Goal: Find specific fact: Find contact information

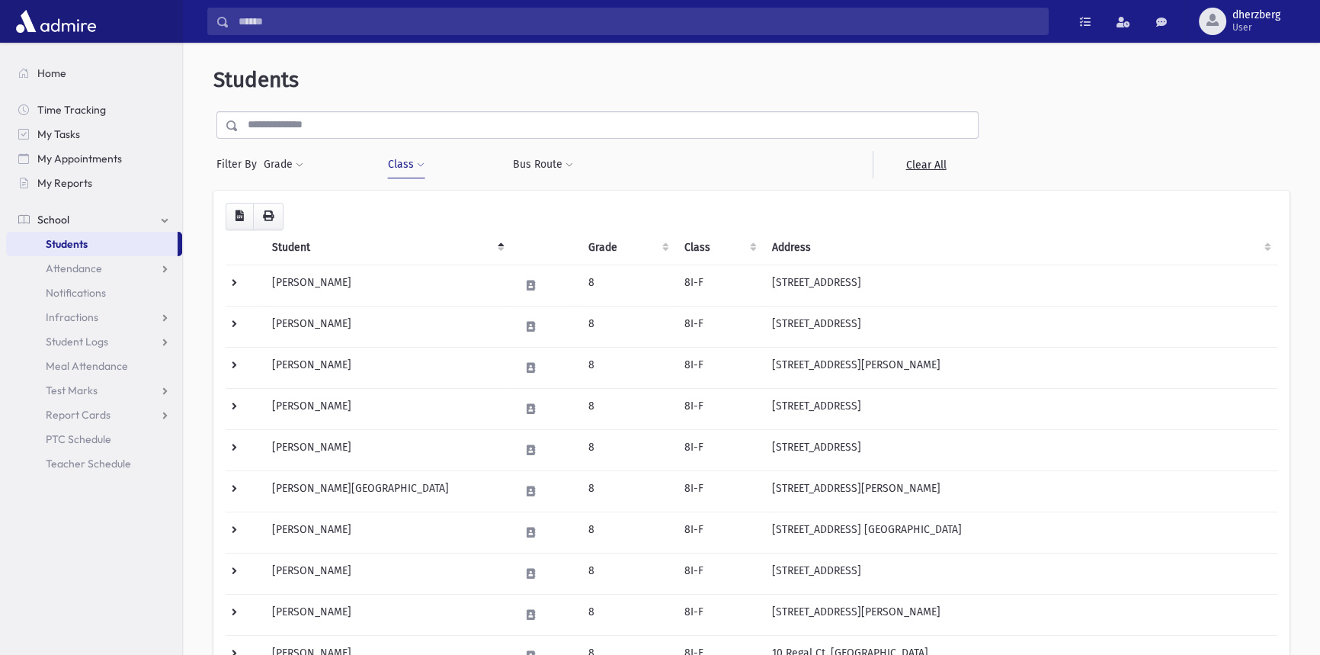
click at [319, 130] on input "text" at bounding box center [607, 124] width 739 height 27
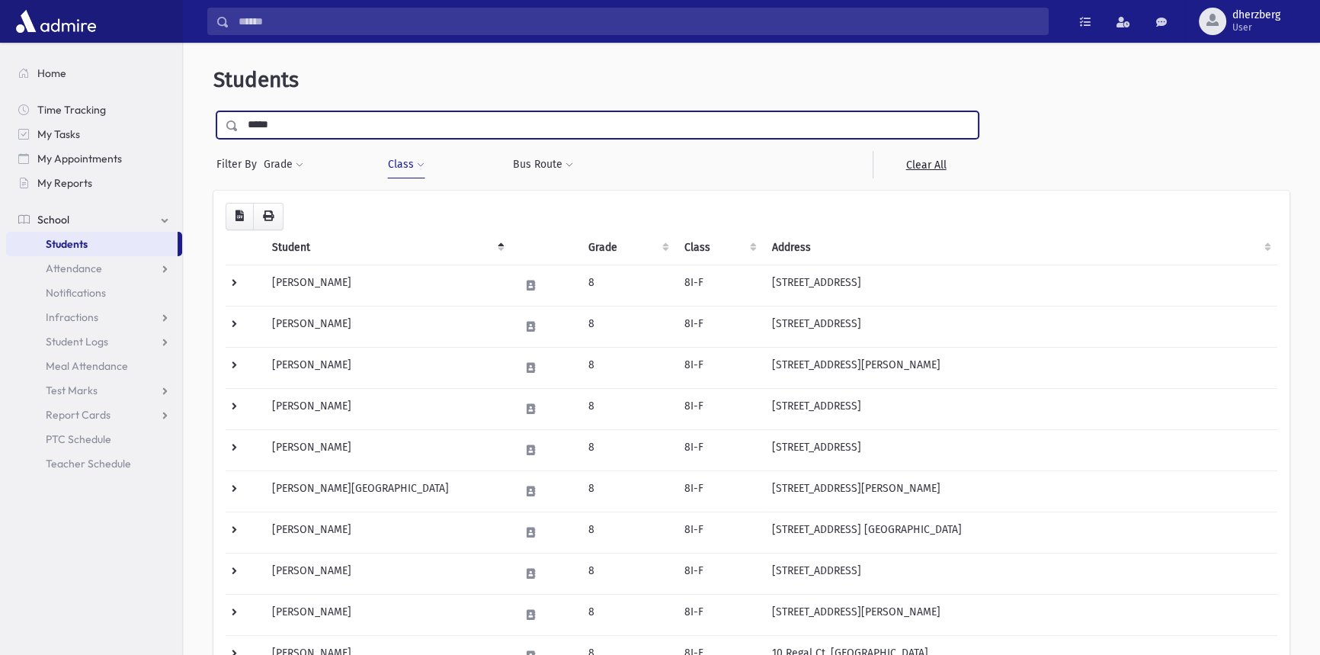
type input "*****"
click at [213, 111] on input "submit" at bounding box center [234, 121] width 43 height 21
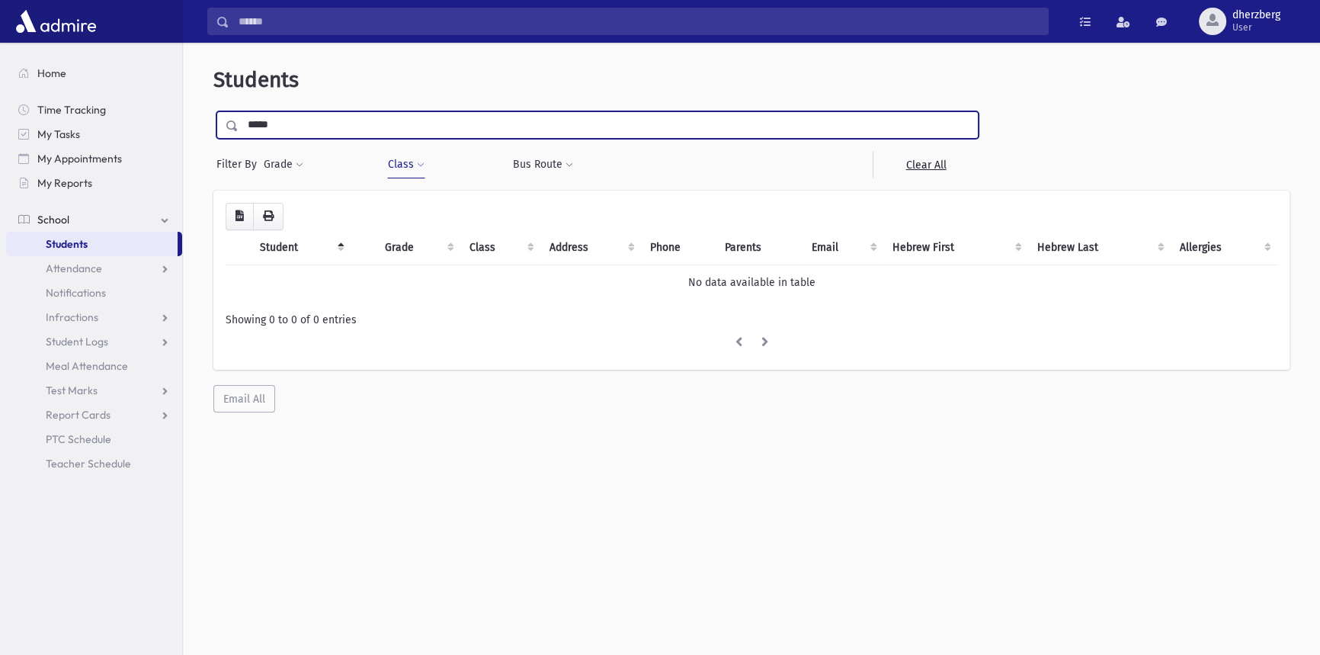
click at [291, 125] on input "*****" at bounding box center [607, 124] width 739 height 27
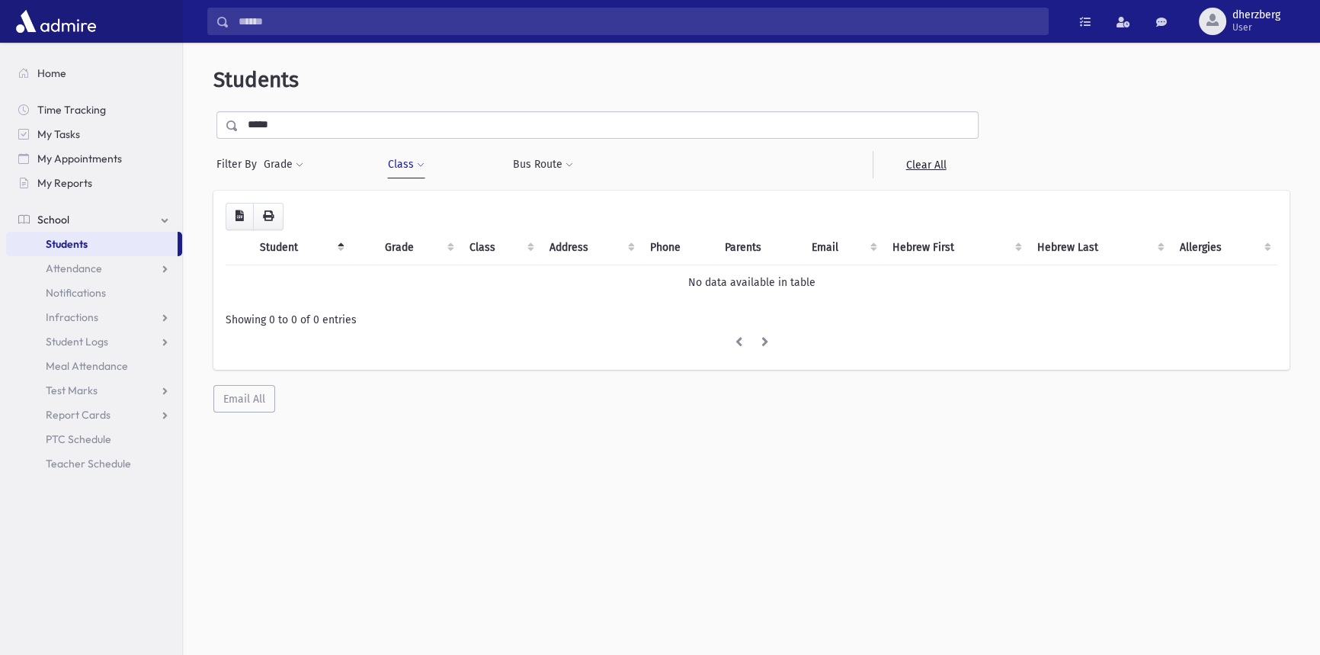
click at [74, 241] on span "Students" at bounding box center [67, 244] width 42 height 14
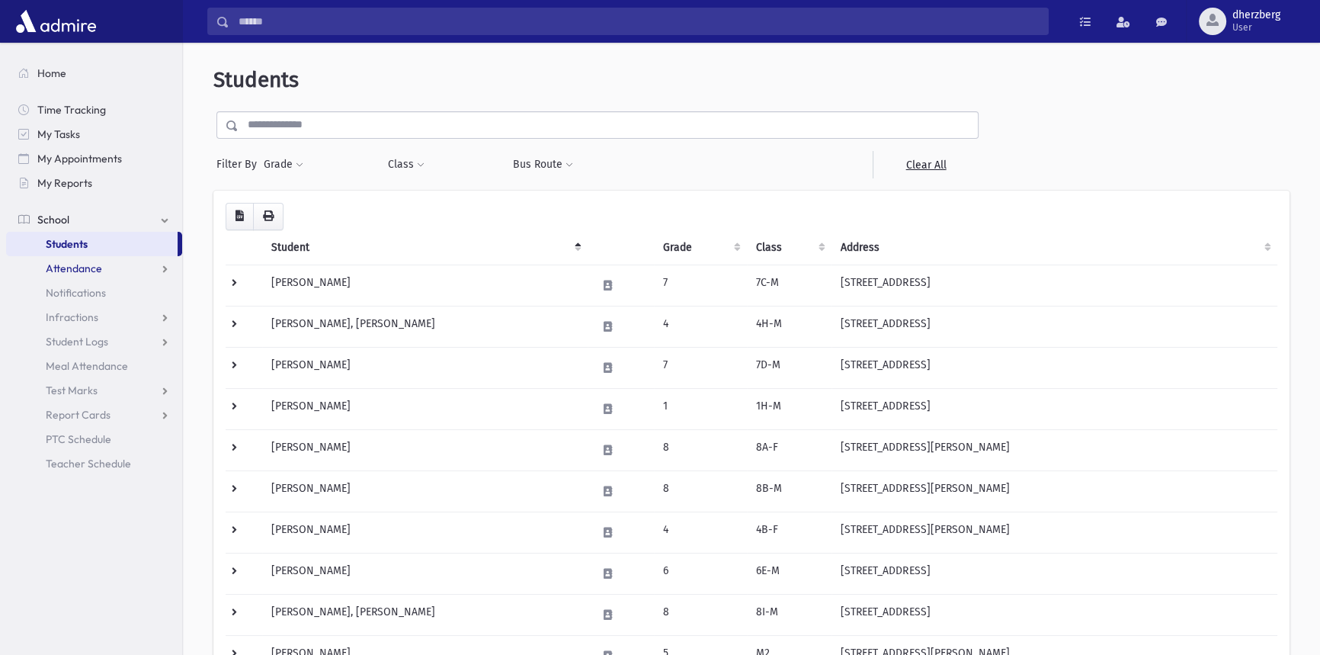
click at [153, 261] on link "Attendance" at bounding box center [94, 268] width 176 height 24
click at [107, 295] on link "Entry" at bounding box center [94, 292] width 176 height 24
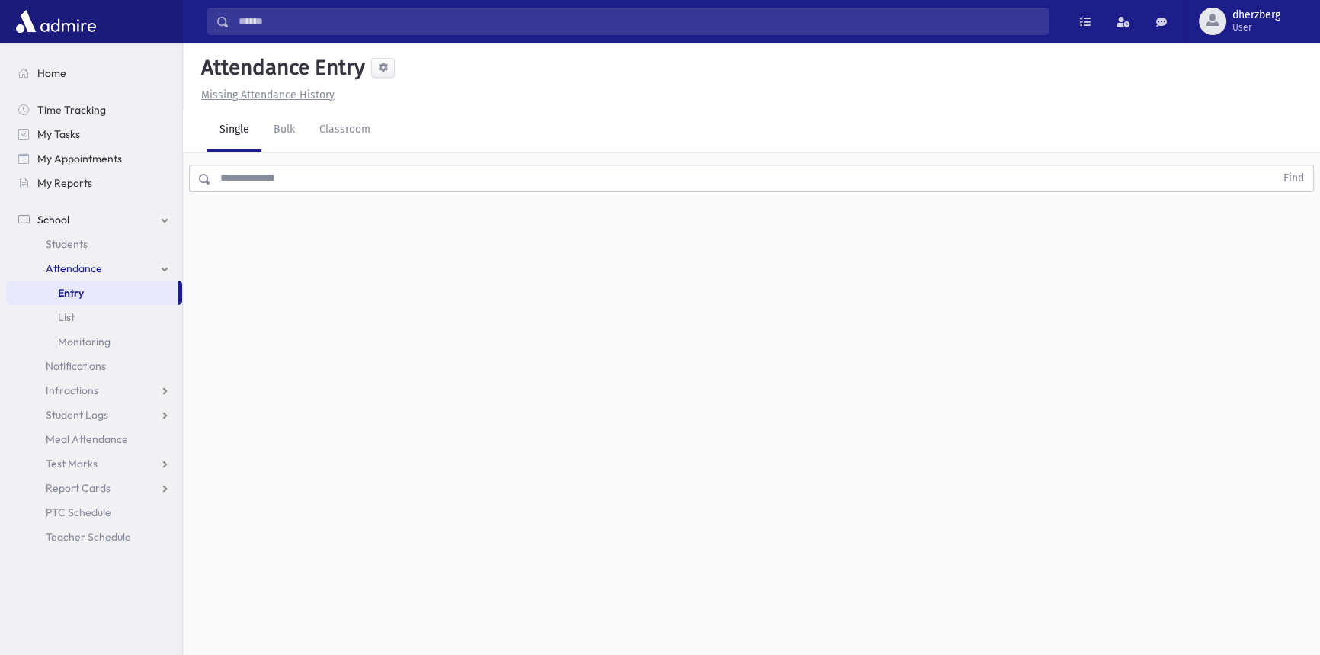
click at [95, 270] on span "Attendance" at bounding box center [74, 268] width 56 height 14
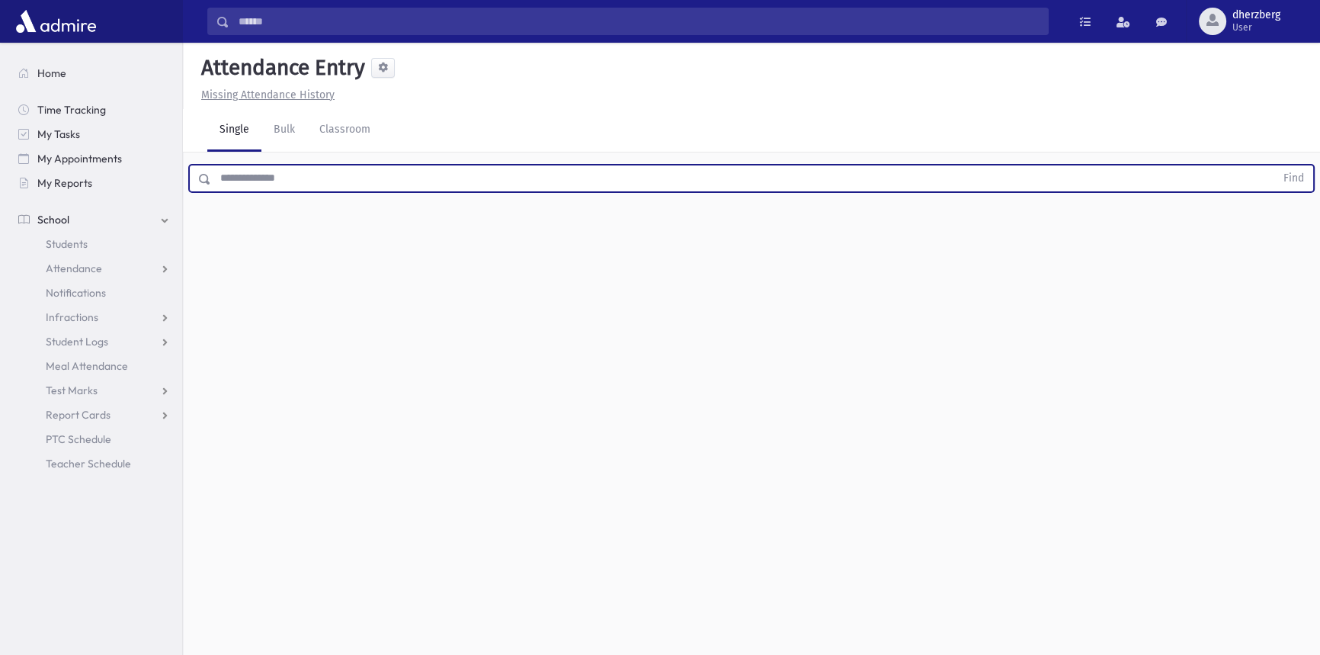
click at [236, 177] on input "text" at bounding box center [743, 178] width 1064 height 27
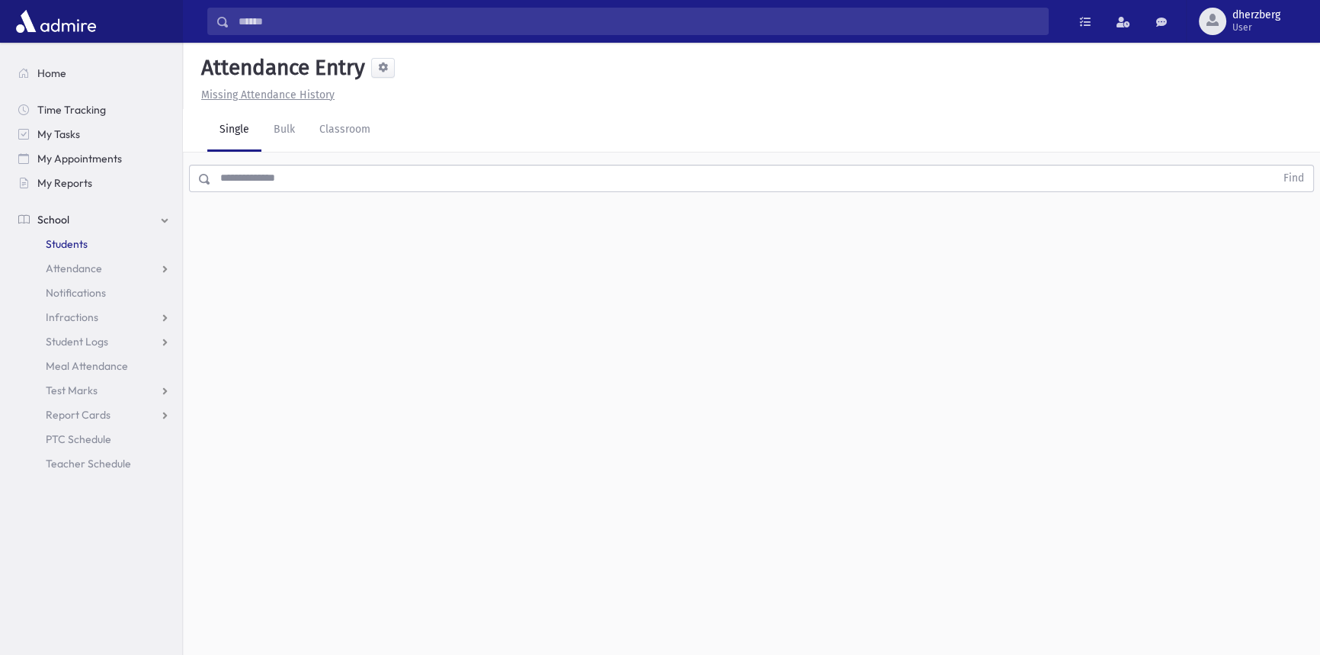
click at [75, 244] on span "Students" at bounding box center [67, 244] width 42 height 14
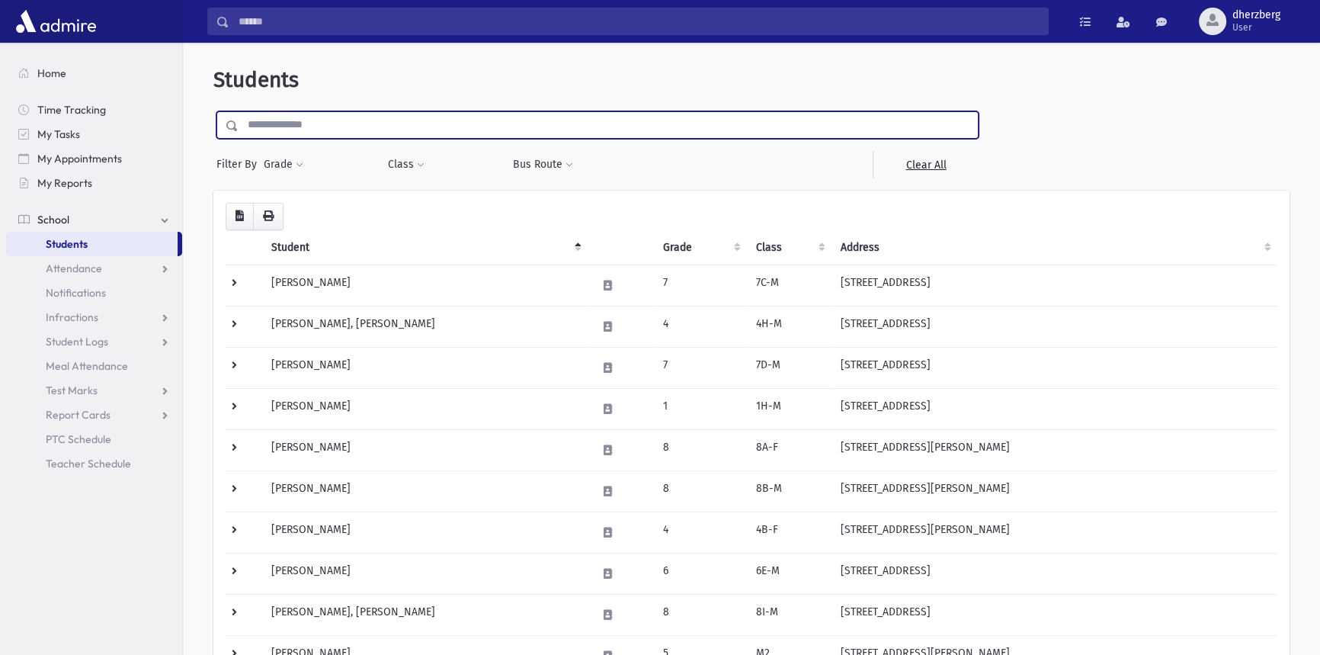
click at [344, 128] on input "text" at bounding box center [607, 124] width 739 height 27
type input "*****"
click at [213, 111] on input "submit" at bounding box center [234, 121] width 43 height 21
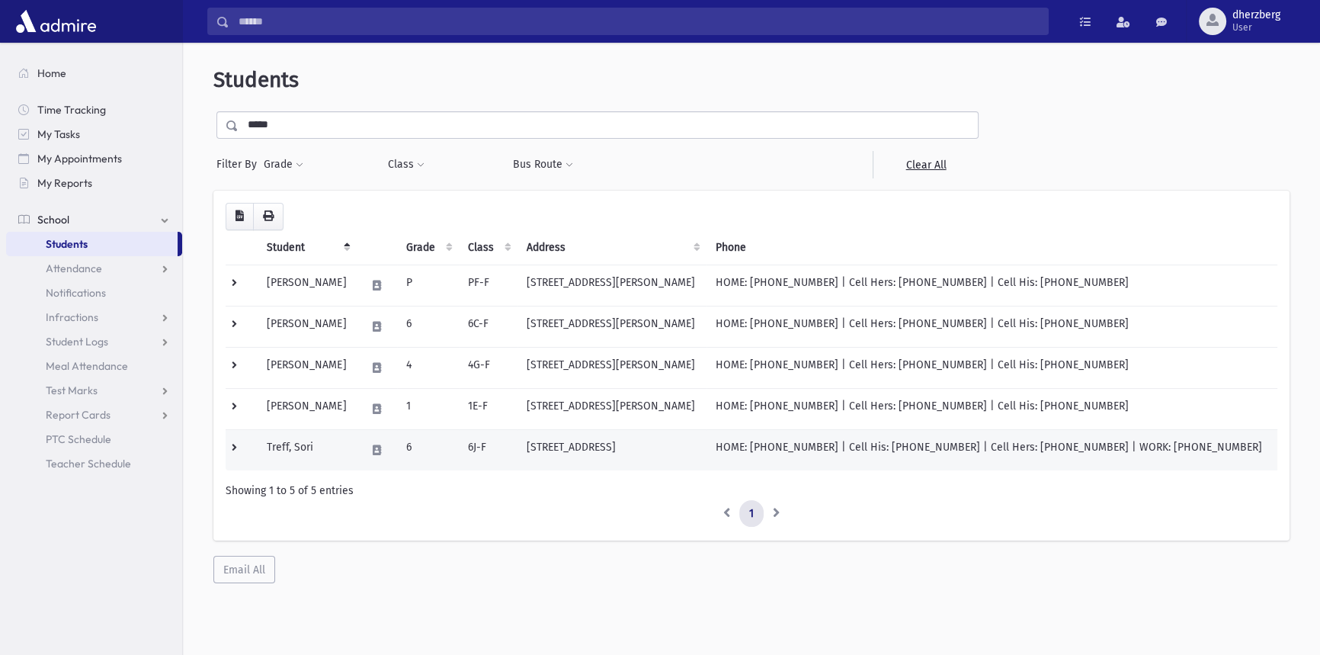
click at [229, 447] on td at bounding box center [242, 449] width 32 height 41
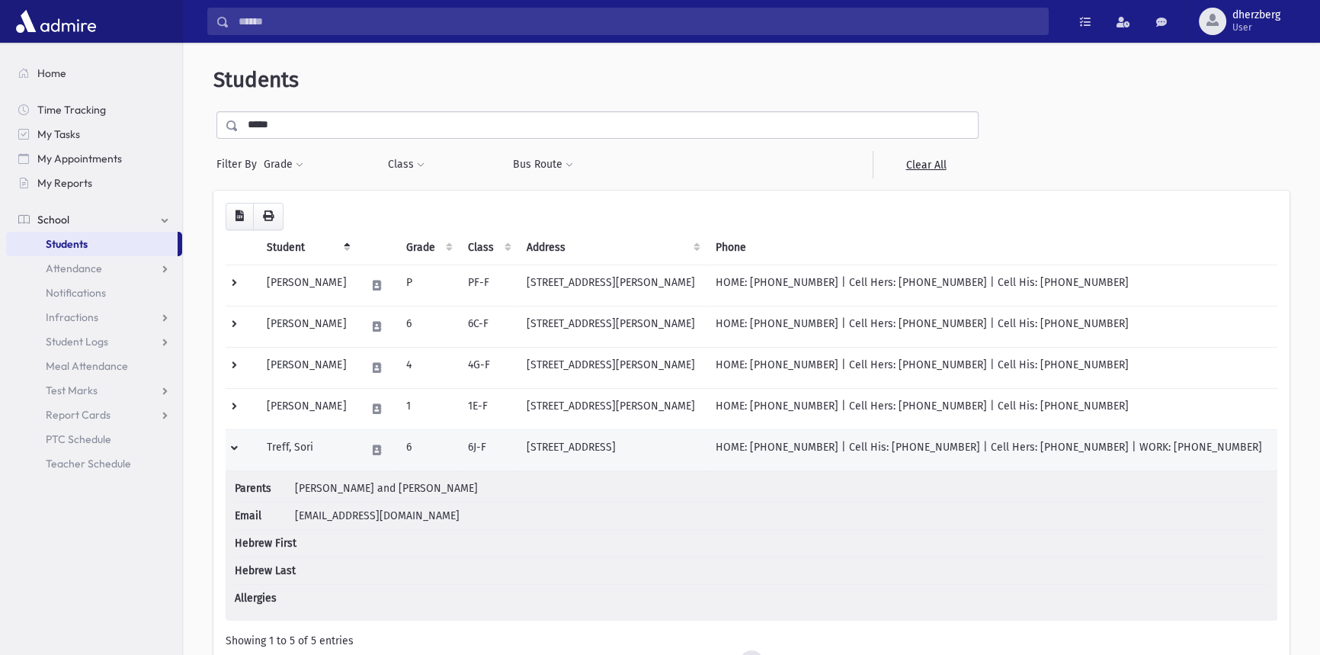
click at [1013, 448] on td "HOME: (732) 905-9483 | Cell His: (732) 259-7347 | Cell Hers: (732) 833-3344 | W…" at bounding box center [991, 449] width 571 height 41
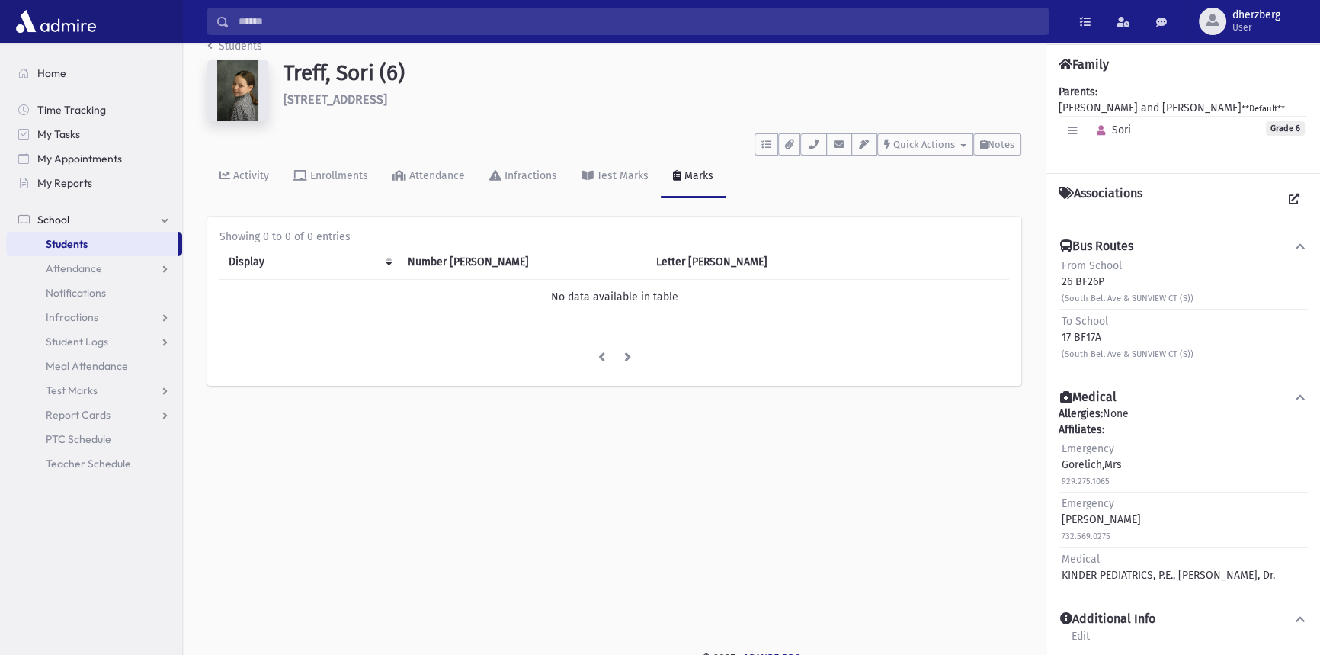
scroll to position [34, 0]
